Goal: Navigation & Orientation: Find specific page/section

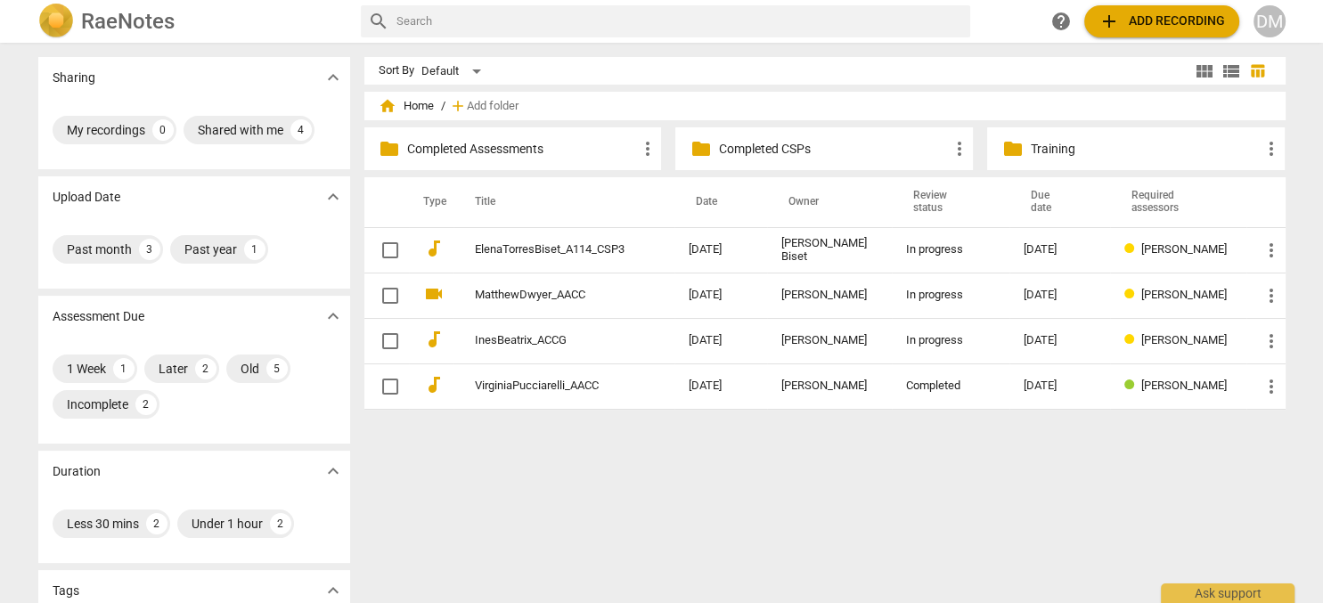
click at [818, 144] on p "Completed CSPs" at bounding box center [833, 149] width 230 height 19
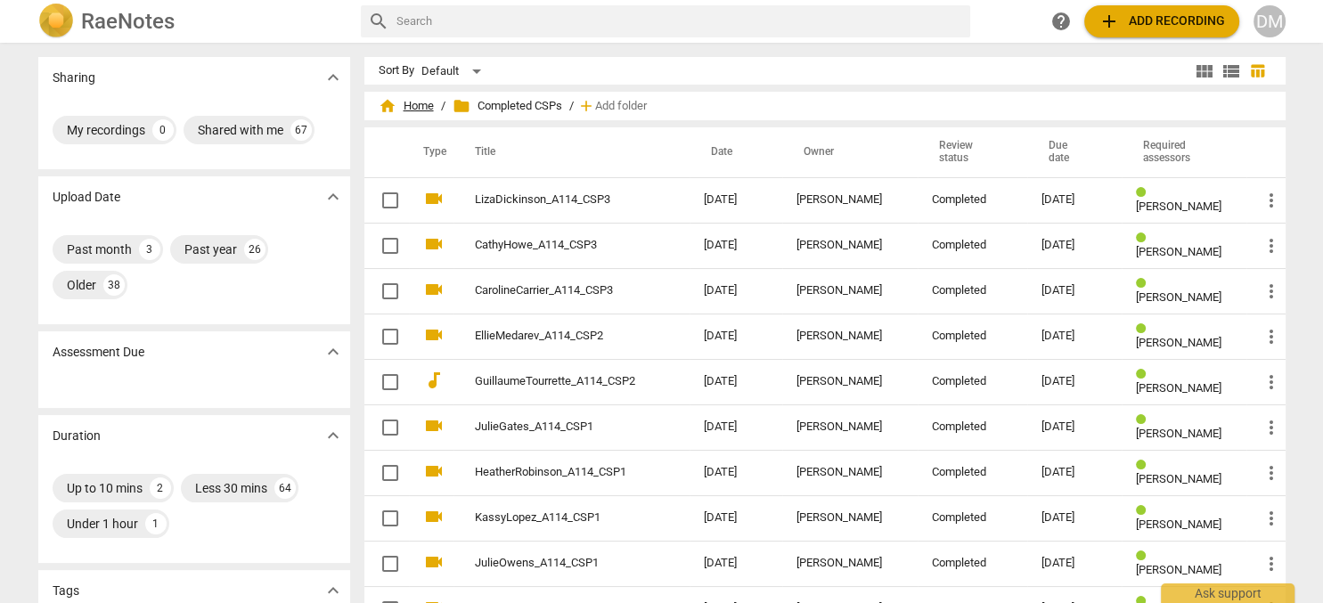
click at [421, 102] on span "home Home" at bounding box center [406, 106] width 55 height 18
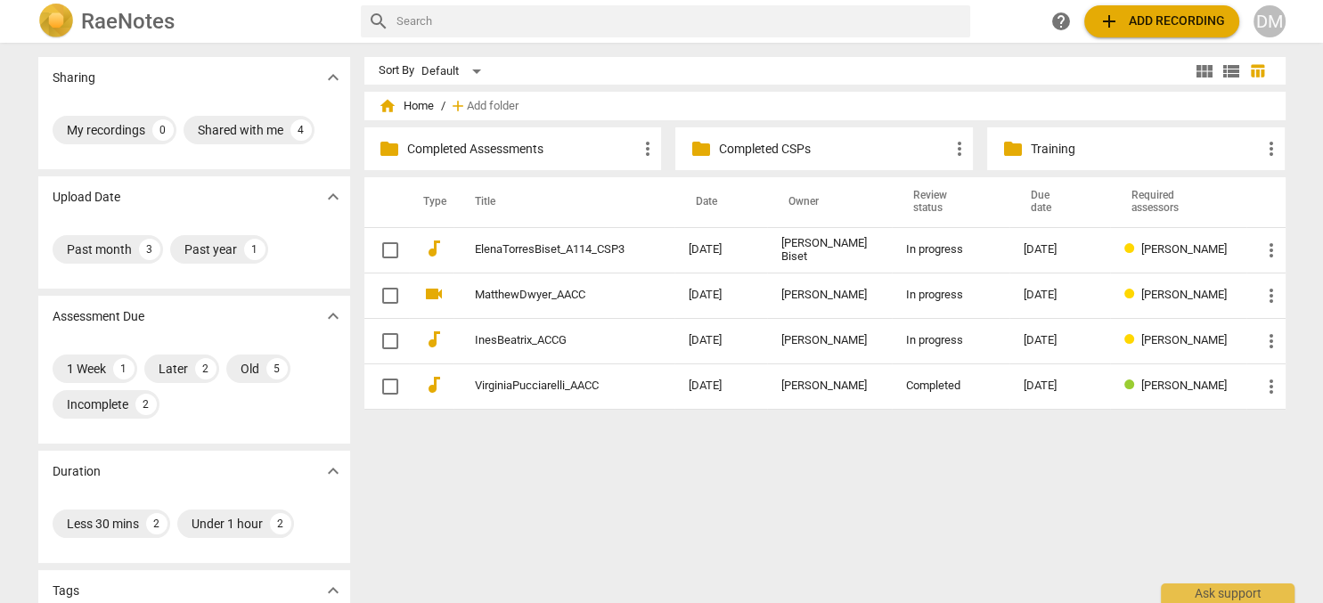
click at [499, 152] on p "Completed Assessments" at bounding box center [522, 149] width 230 height 19
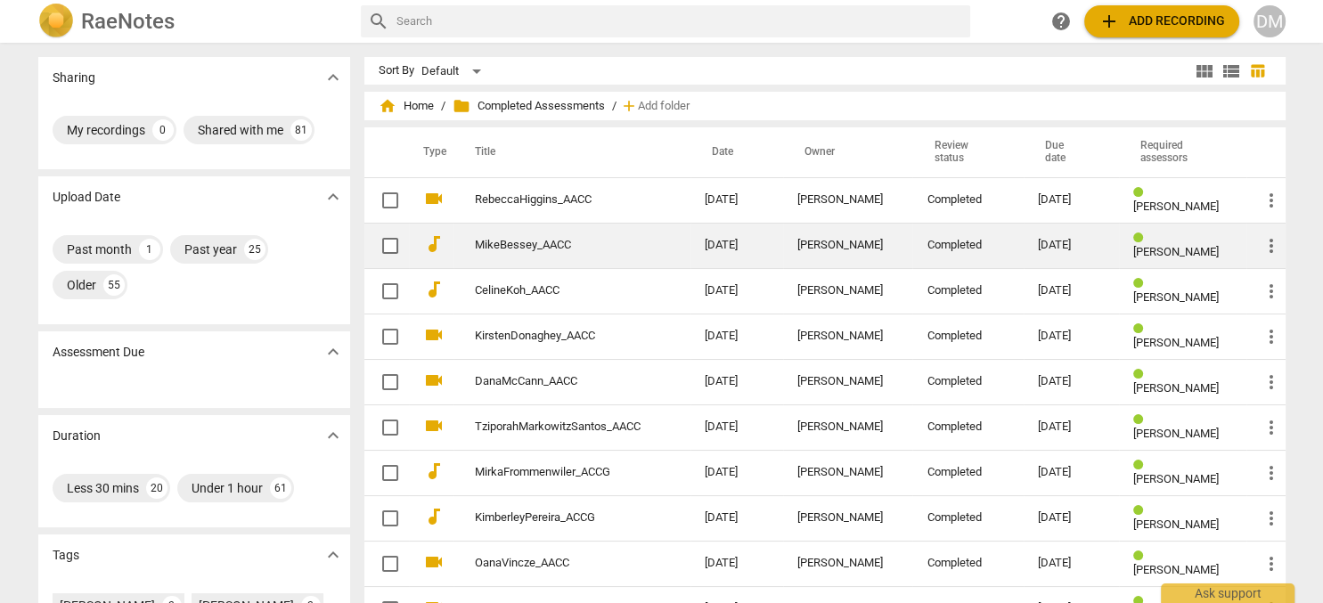
click at [847, 241] on div "[PERSON_NAME]" at bounding box center [849, 245] width 102 height 13
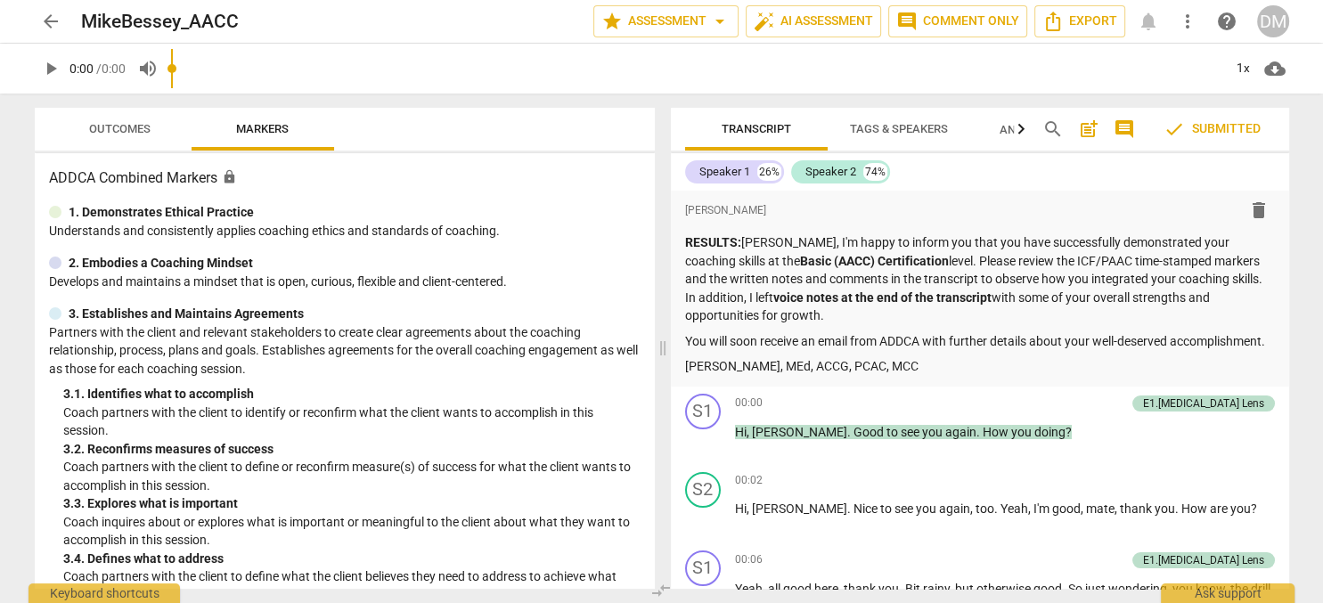
click at [46, 26] on span "arrow_back" at bounding box center [50, 21] width 21 height 21
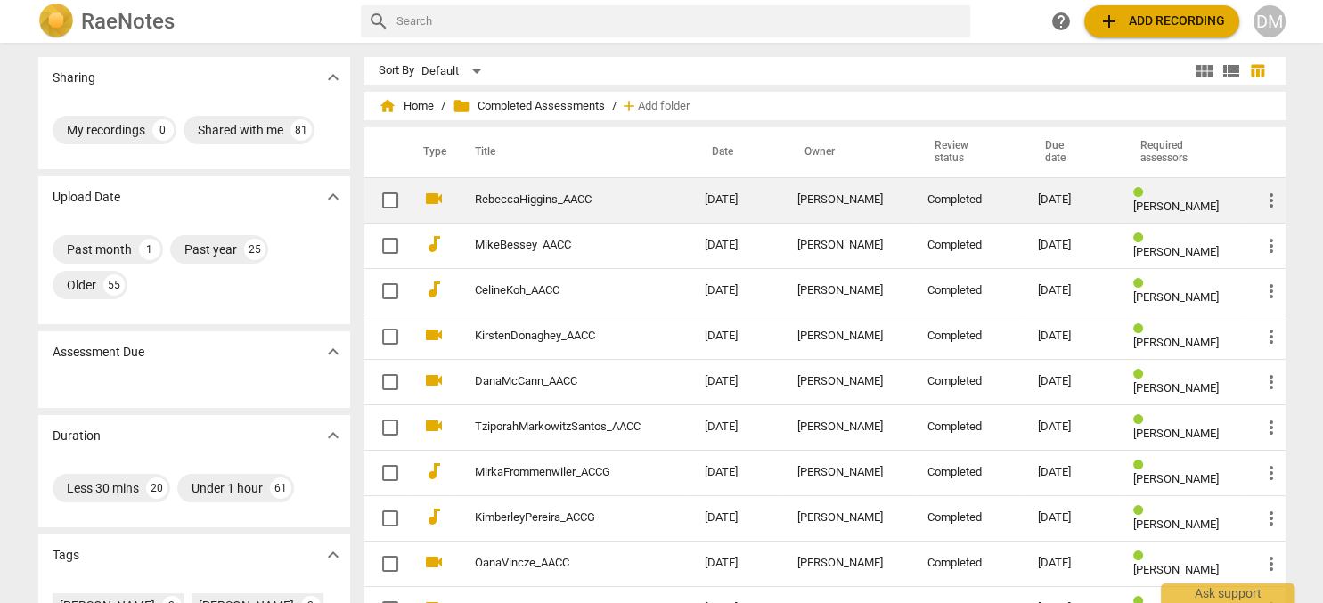
click at [855, 193] on td "[PERSON_NAME]" at bounding box center [848, 199] width 130 height 45
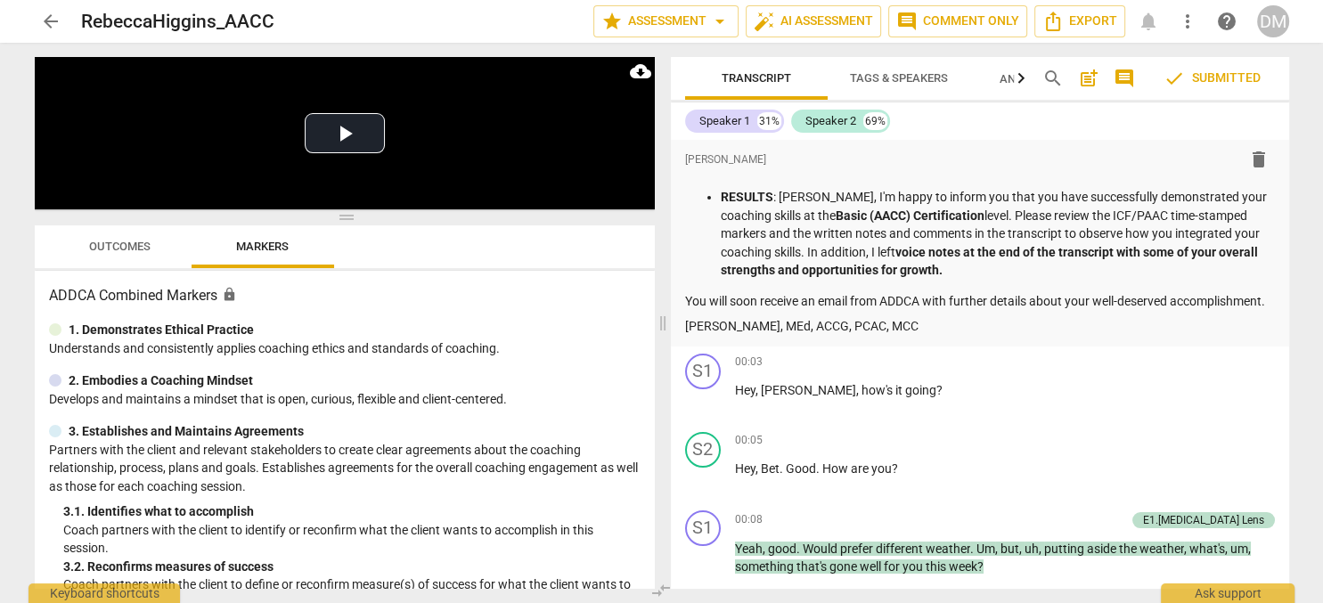
click at [37, 11] on span "arrow_back" at bounding box center [51, 21] width 32 height 21
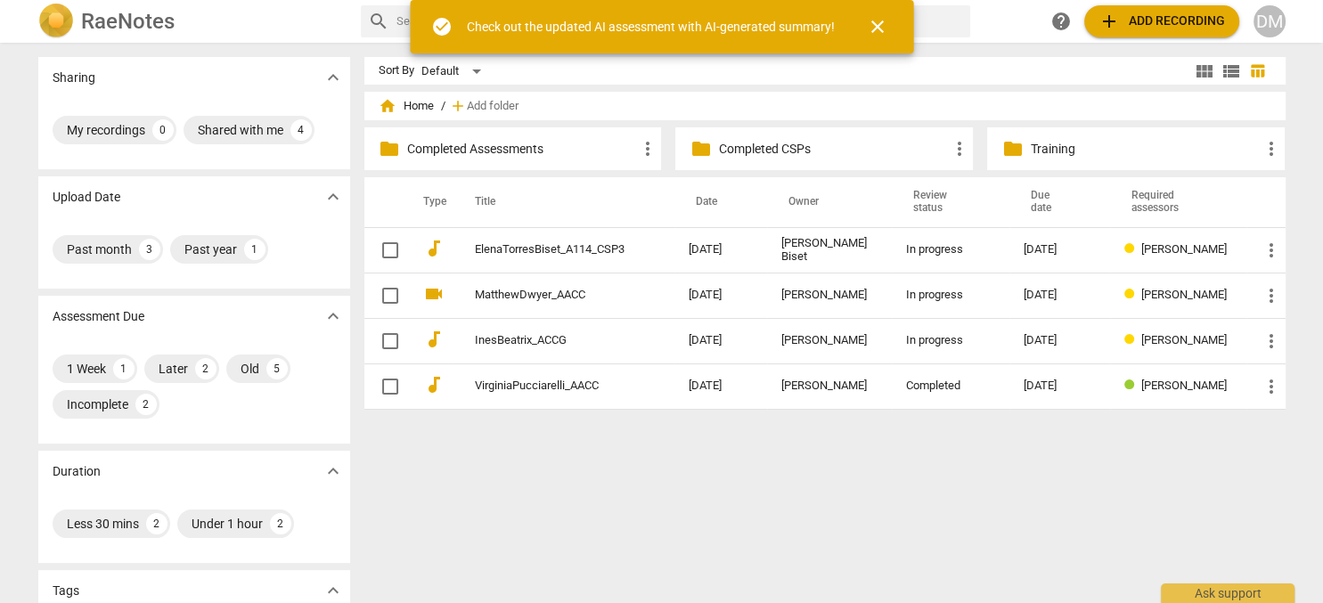
click at [798, 145] on p "Completed CSPs" at bounding box center [833, 149] width 230 height 19
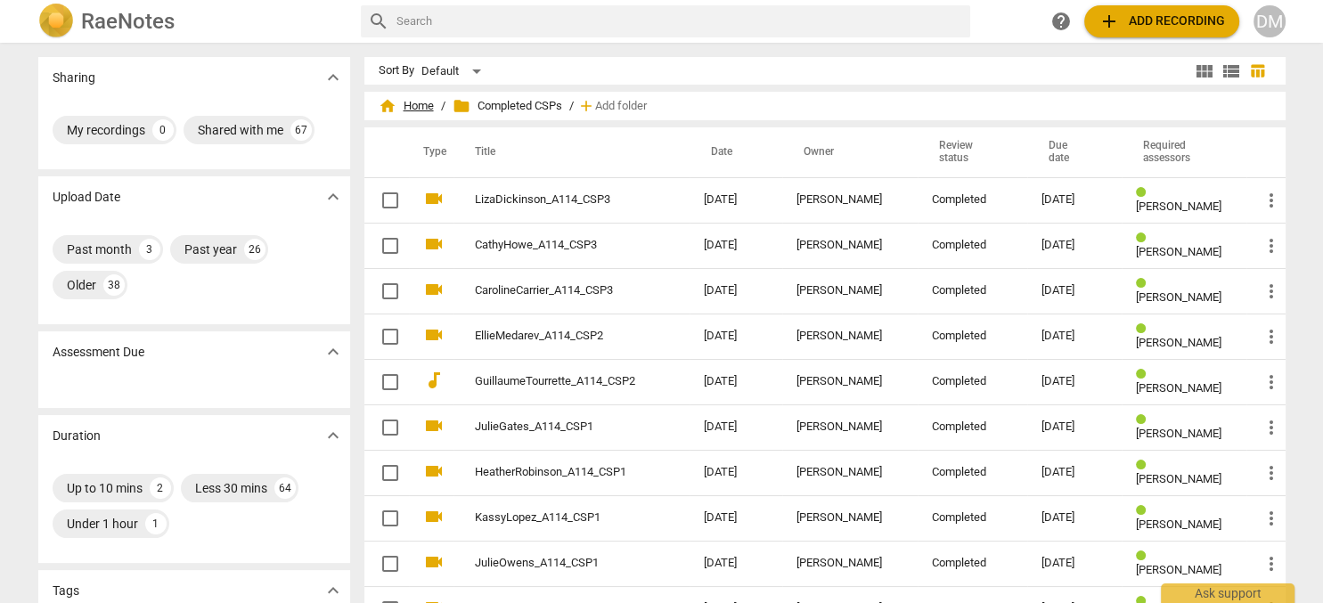
click at [397, 111] on span "home Home" at bounding box center [406, 106] width 55 height 18
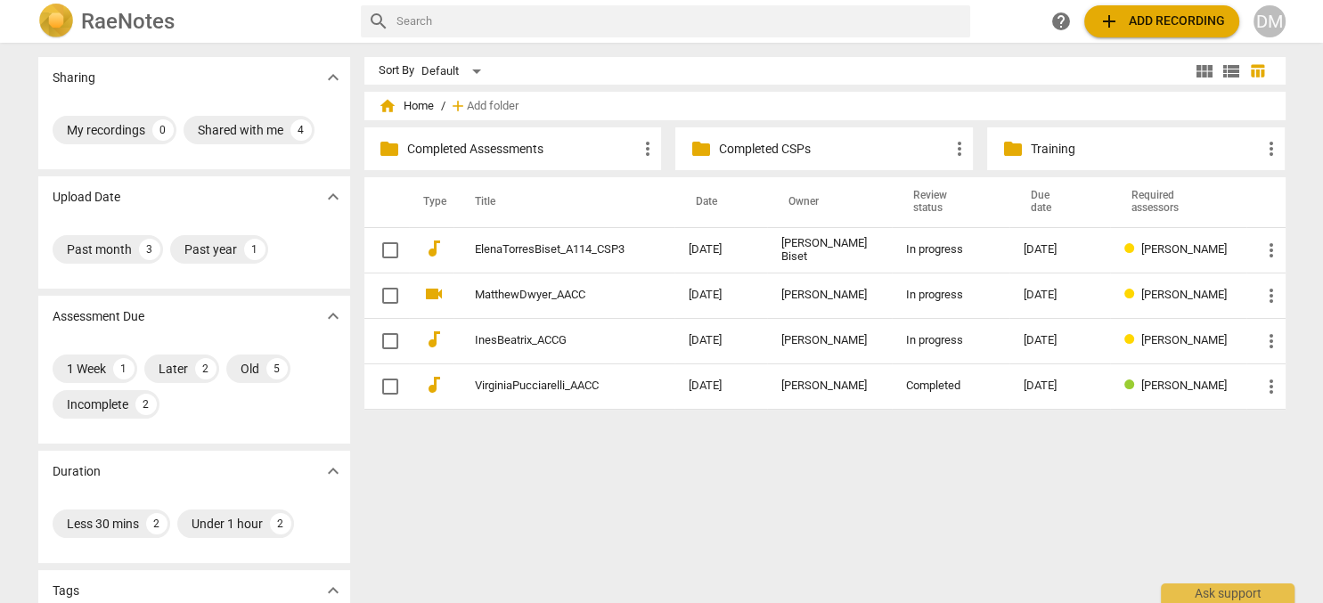
click at [523, 160] on div "folder Completed Assessments more_vert" at bounding box center [513, 148] width 298 height 43
click at [523, 149] on p "Completed Assessments" at bounding box center [522, 149] width 230 height 19
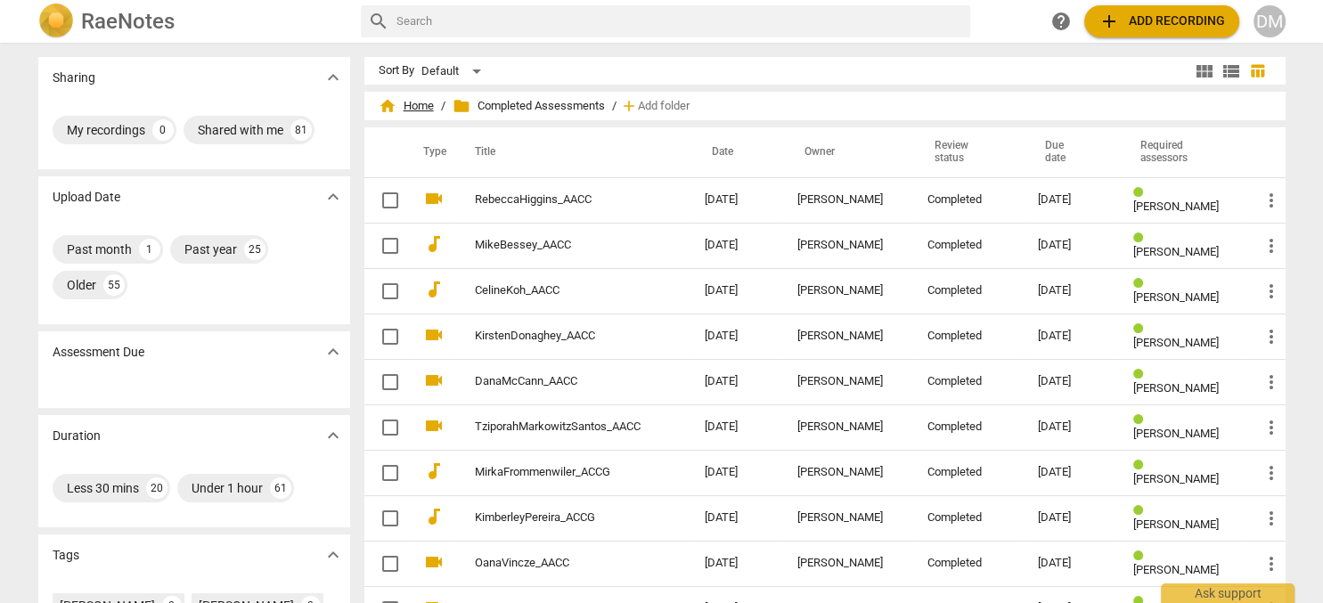
click at [414, 109] on span "home Home" at bounding box center [406, 106] width 55 height 18
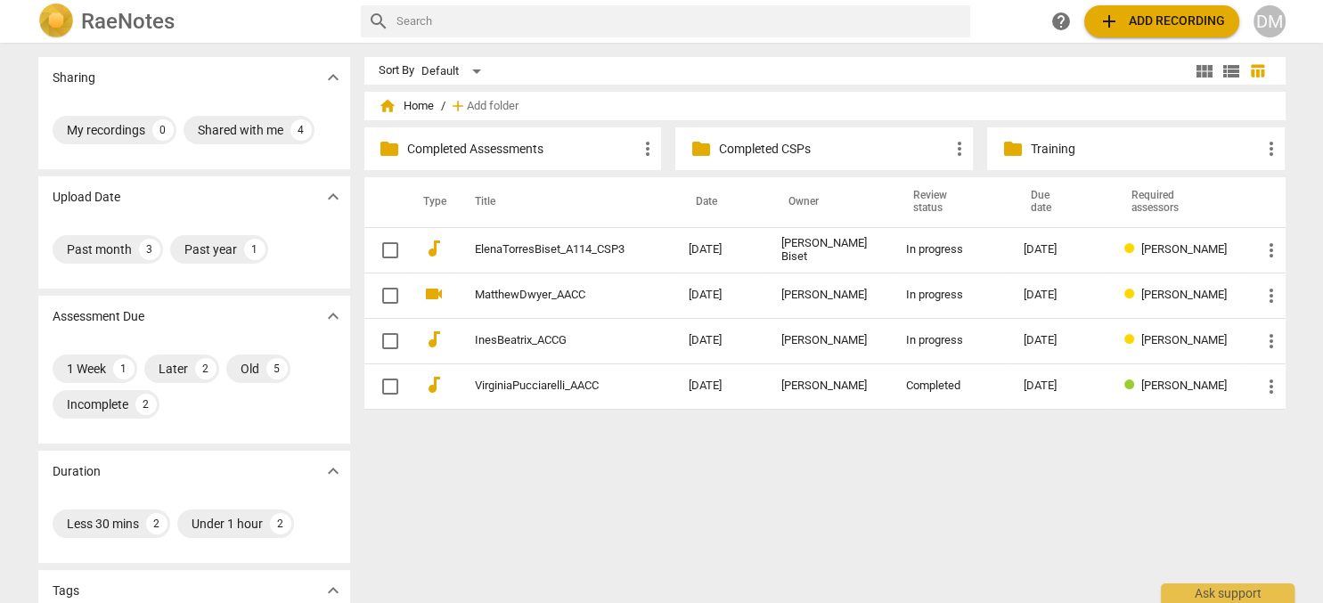
click at [795, 148] on p "Completed CSPs" at bounding box center [833, 149] width 230 height 19
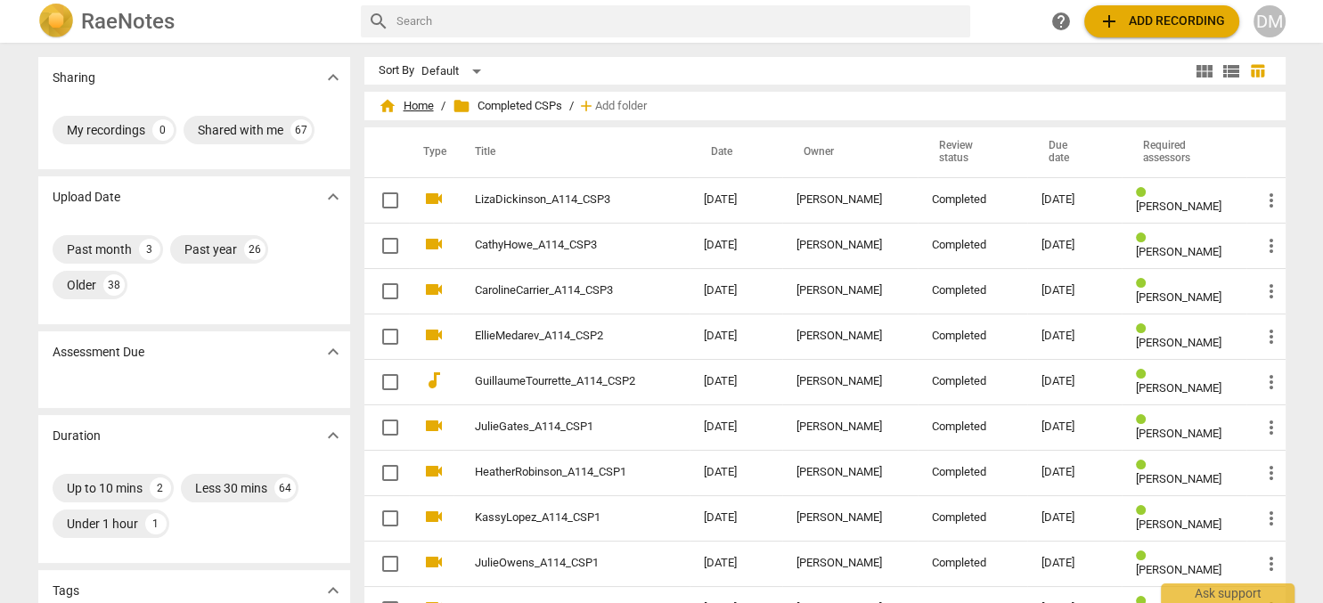
click at [407, 106] on span "home Home" at bounding box center [406, 106] width 55 height 18
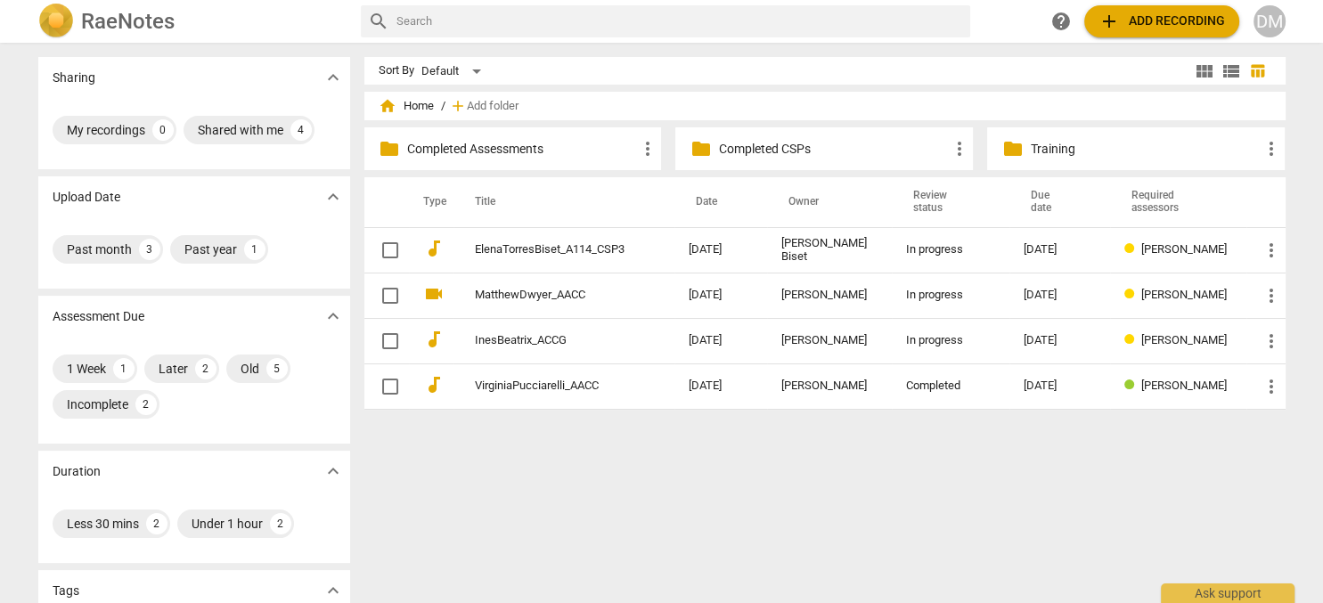
click at [493, 148] on p "Completed Assessments" at bounding box center [522, 149] width 230 height 19
